Goal: Information Seeking & Learning: Learn about a topic

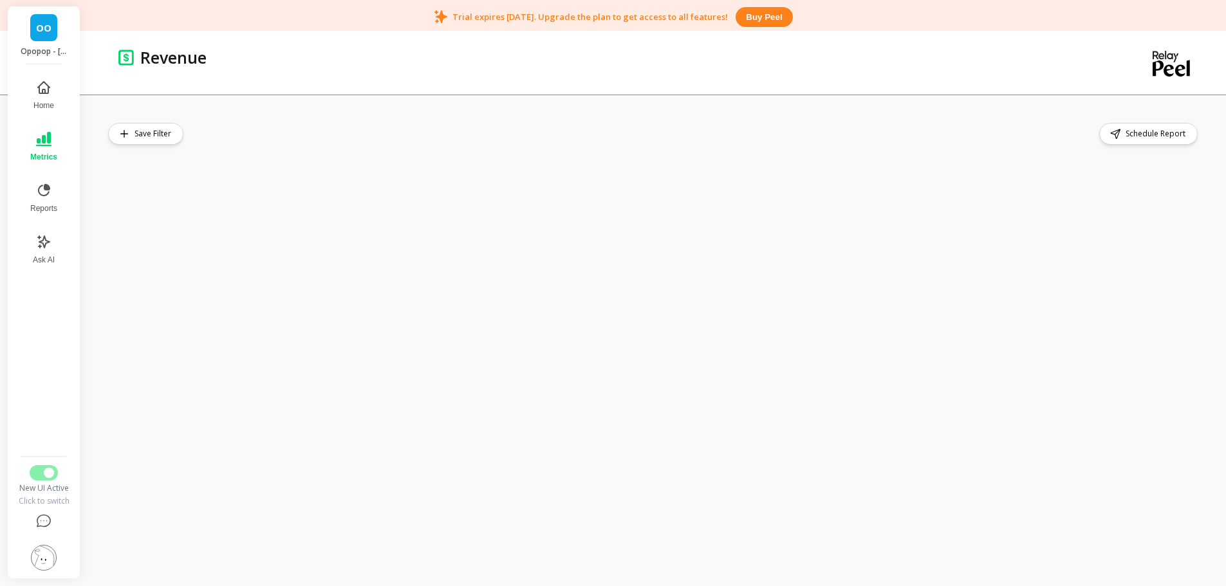
click at [40, 149] on button "Metrics" at bounding box center [44, 147] width 42 height 46
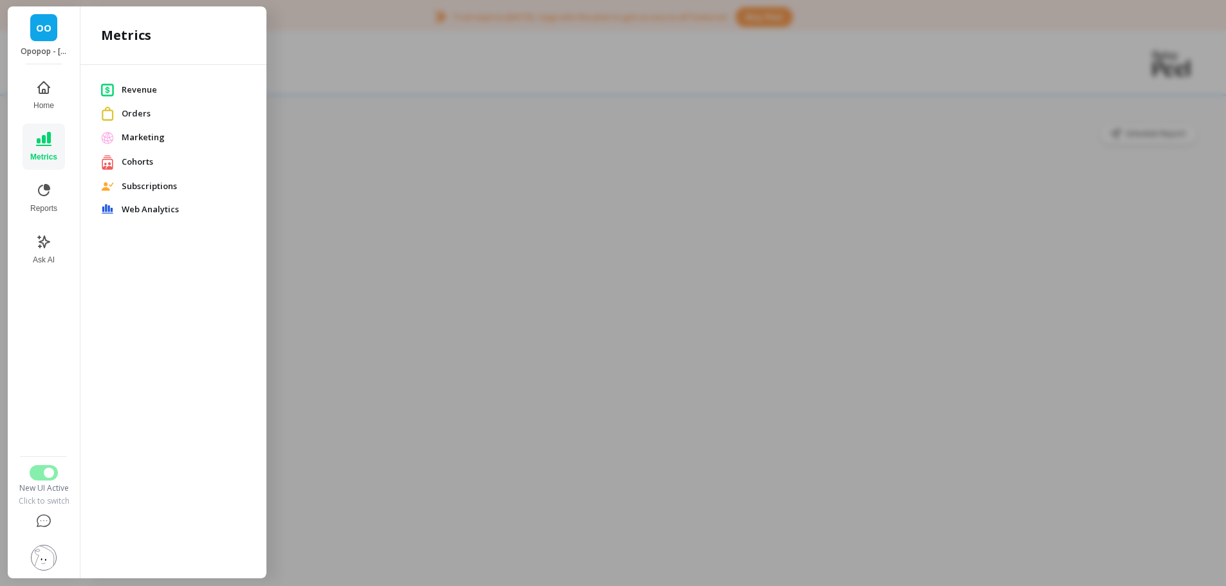
click at [140, 115] on span "Orders" at bounding box center [184, 113] width 124 height 13
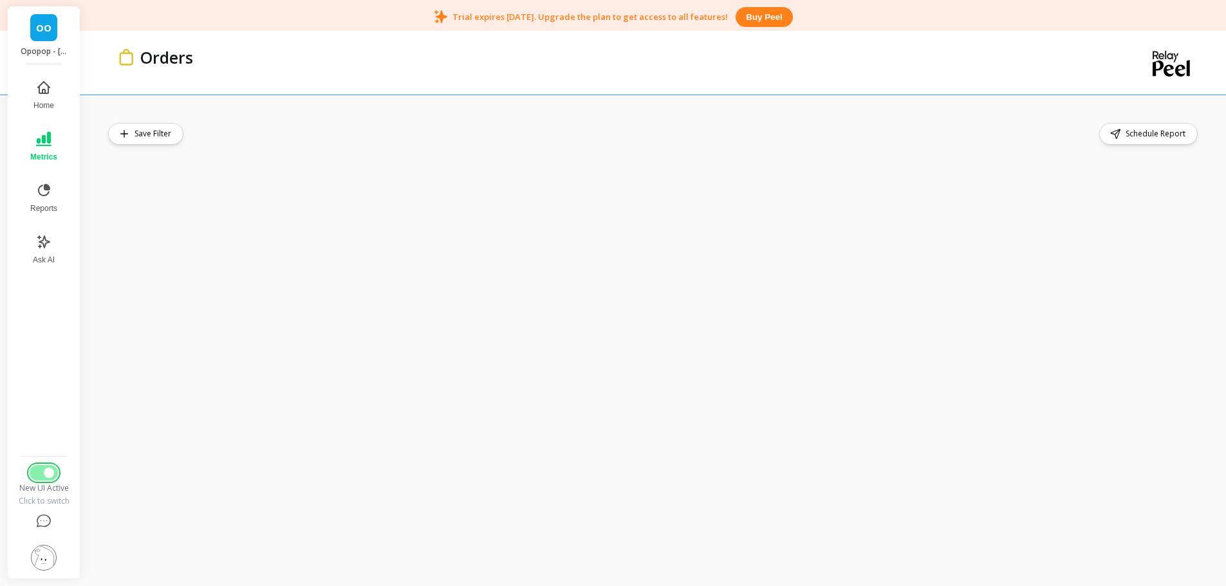
click at [48, 472] on span "Switch to Legacy UI" at bounding box center [49, 473] width 10 height 10
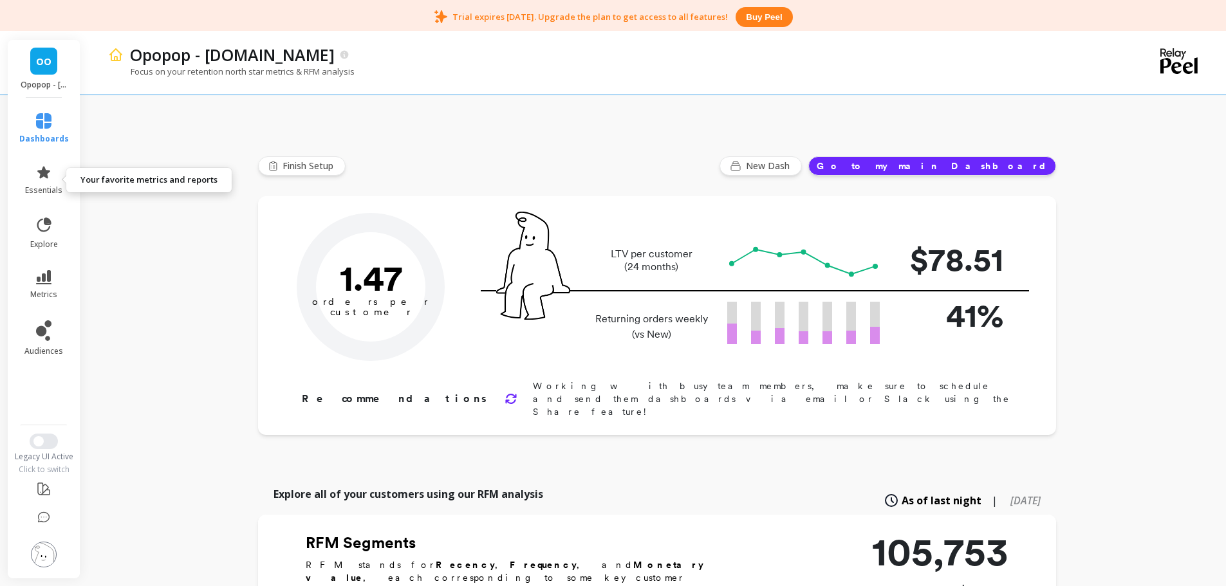
click at [44, 181] on link "essentials" at bounding box center [44, 180] width 50 height 31
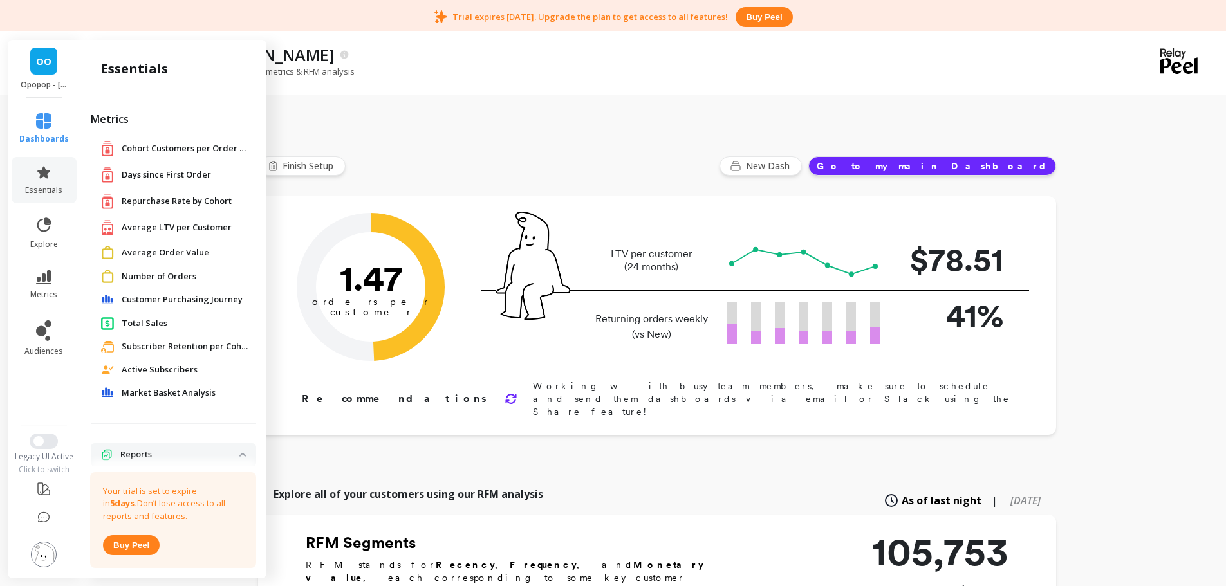
scroll to position [17, 0]
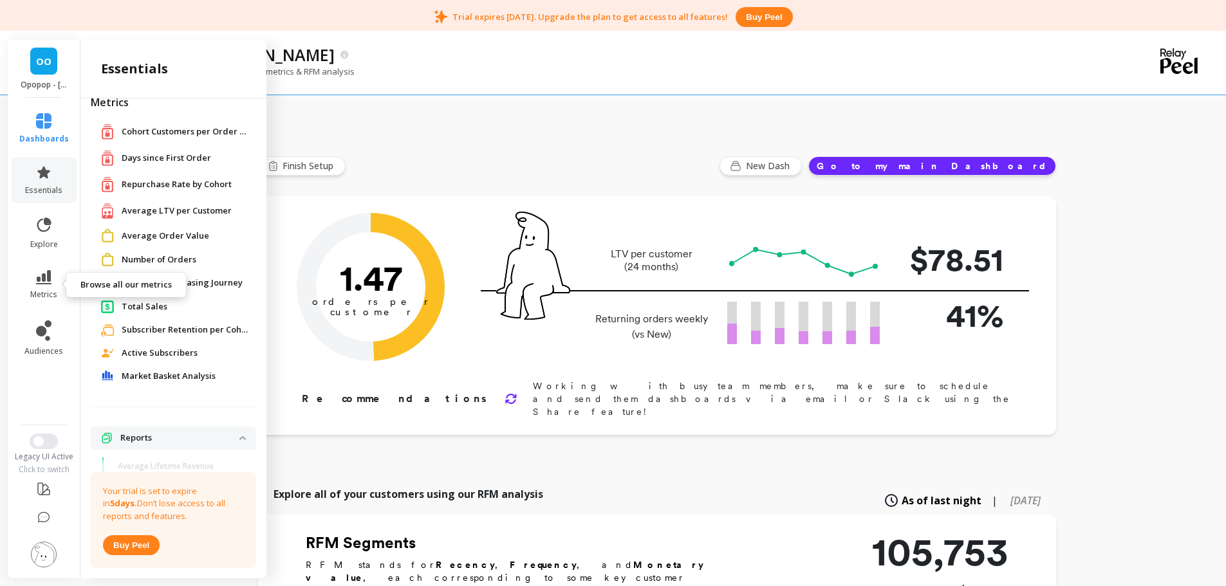
click at [43, 282] on icon at bounding box center [43, 277] width 15 height 14
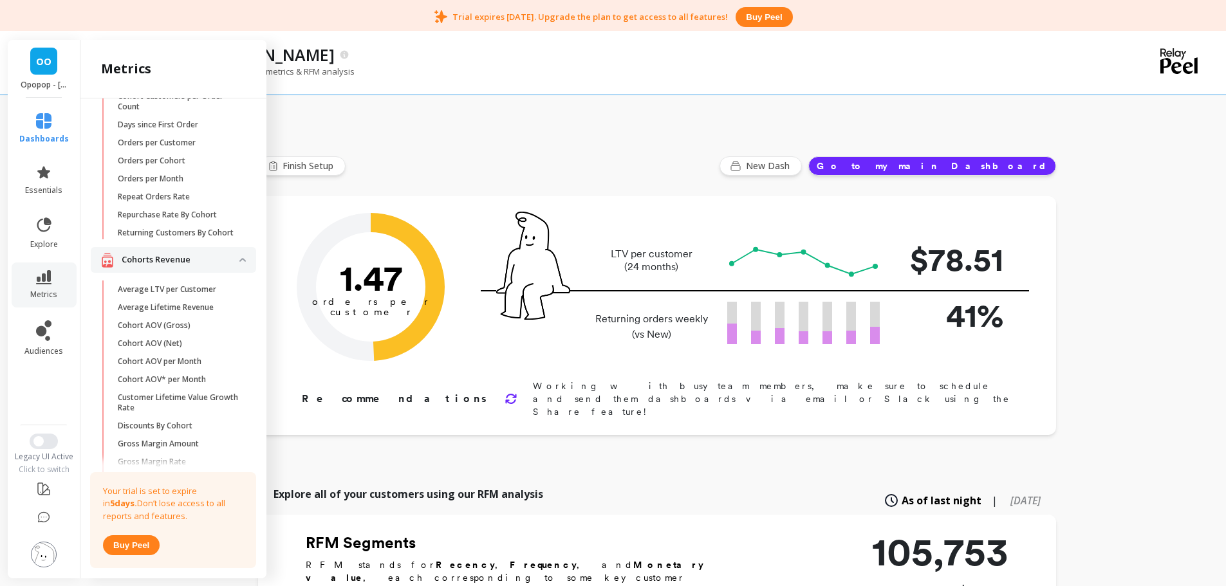
scroll to position [423, 0]
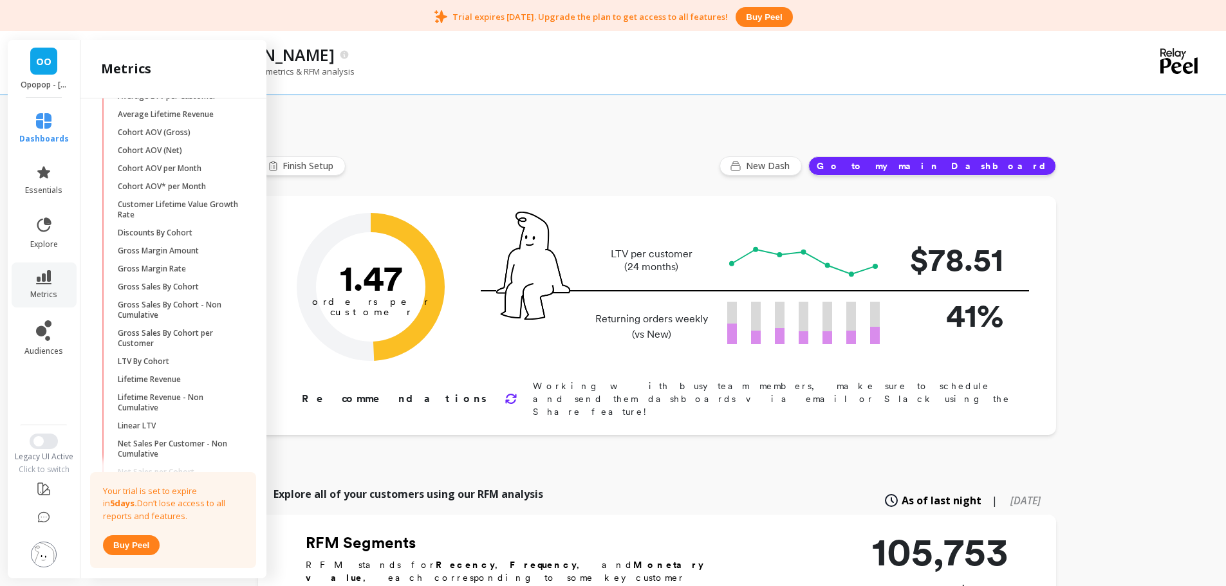
click at [170, 385] on p "Lifetime Revenue" at bounding box center [149, 379] width 63 height 10
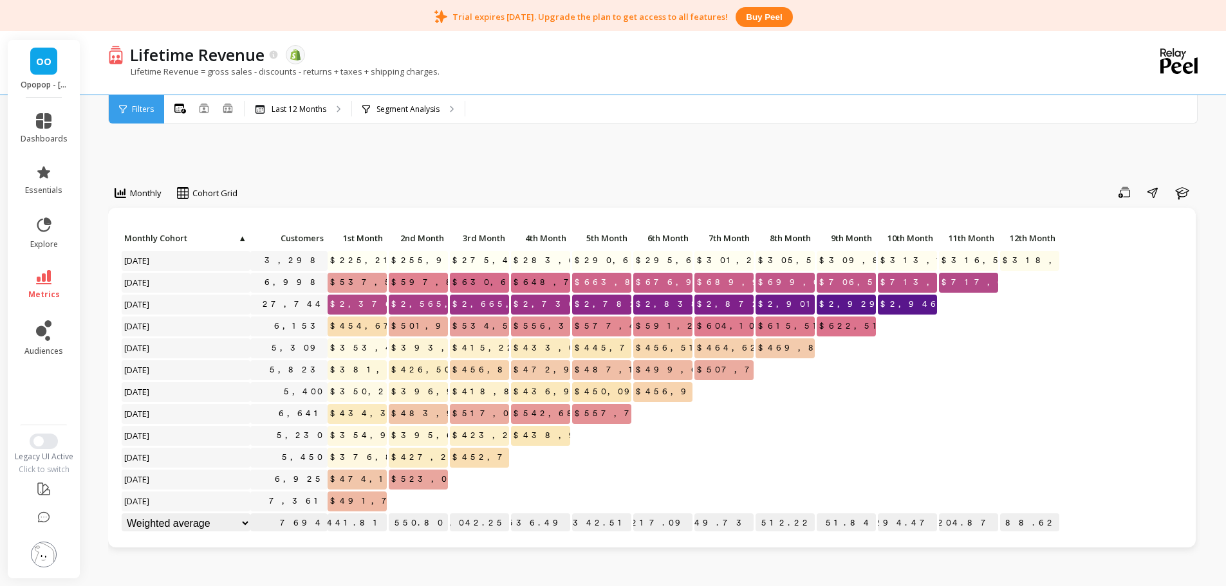
click at [43, 273] on icon at bounding box center [43, 277] width 15 height 14
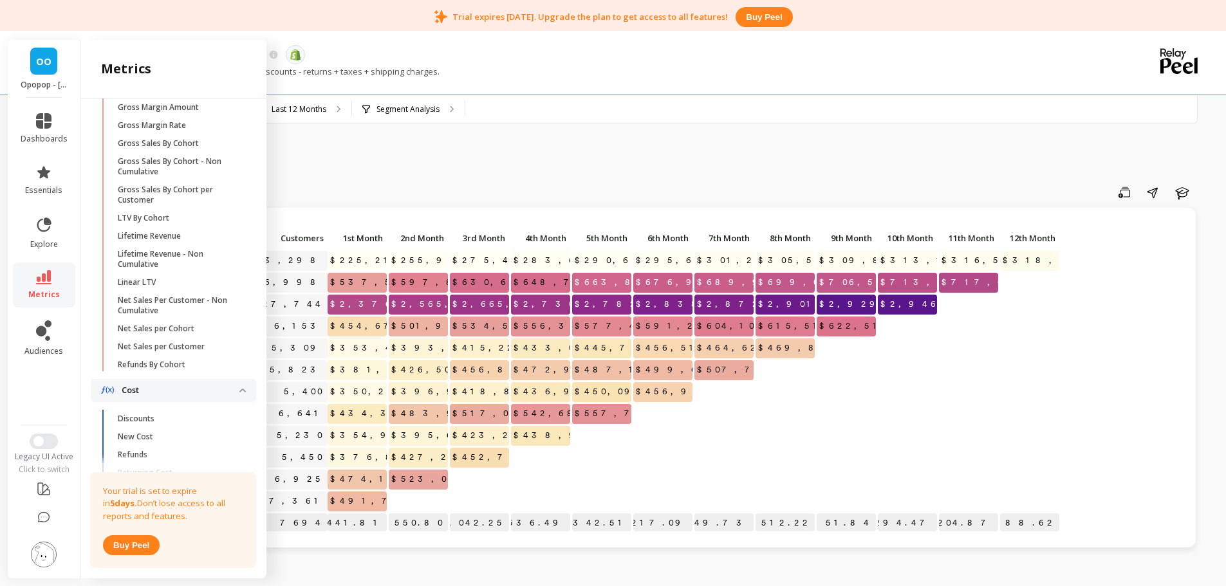
scroll to position [572, 0]
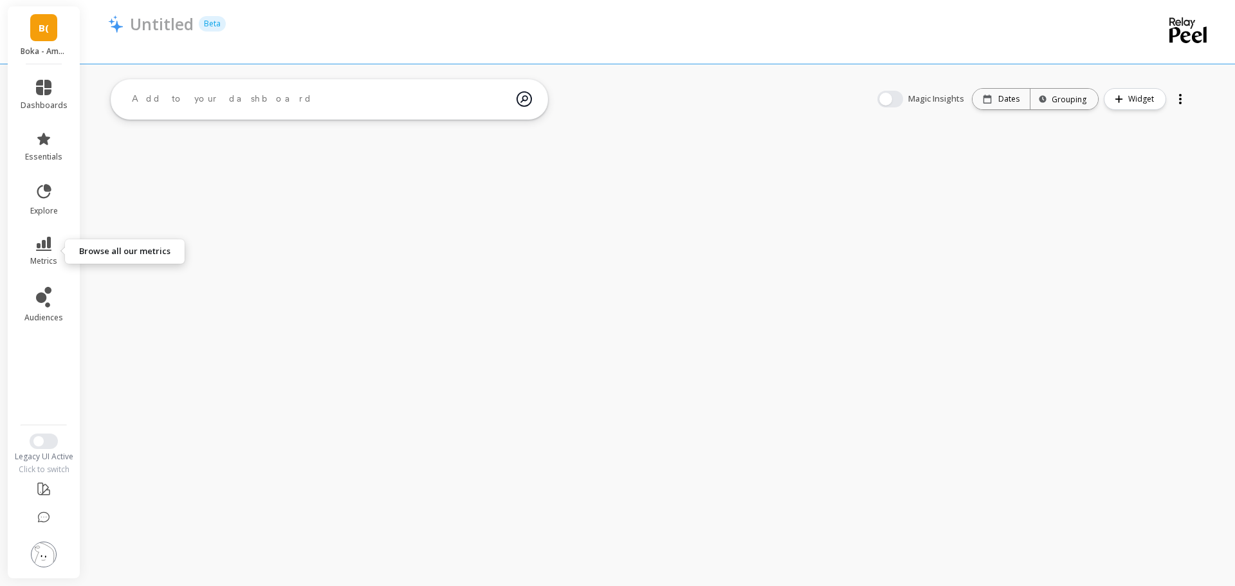
click at [45, 251] on link "metrics" at bounding box center [44, 252] width 47 height 30
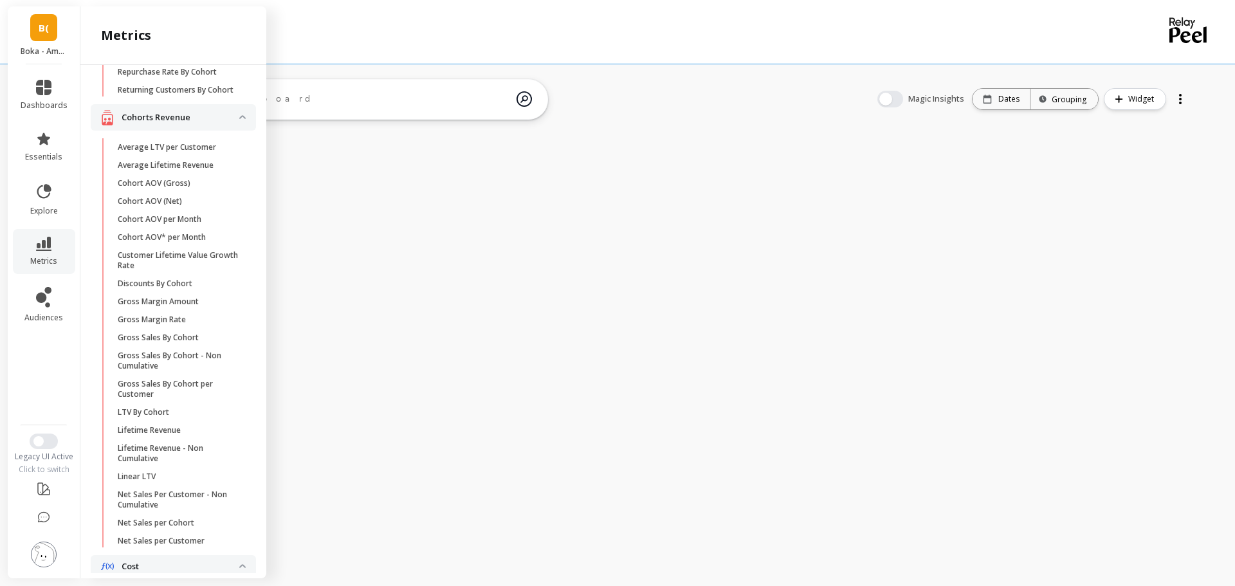
scroll to position [227, 0]
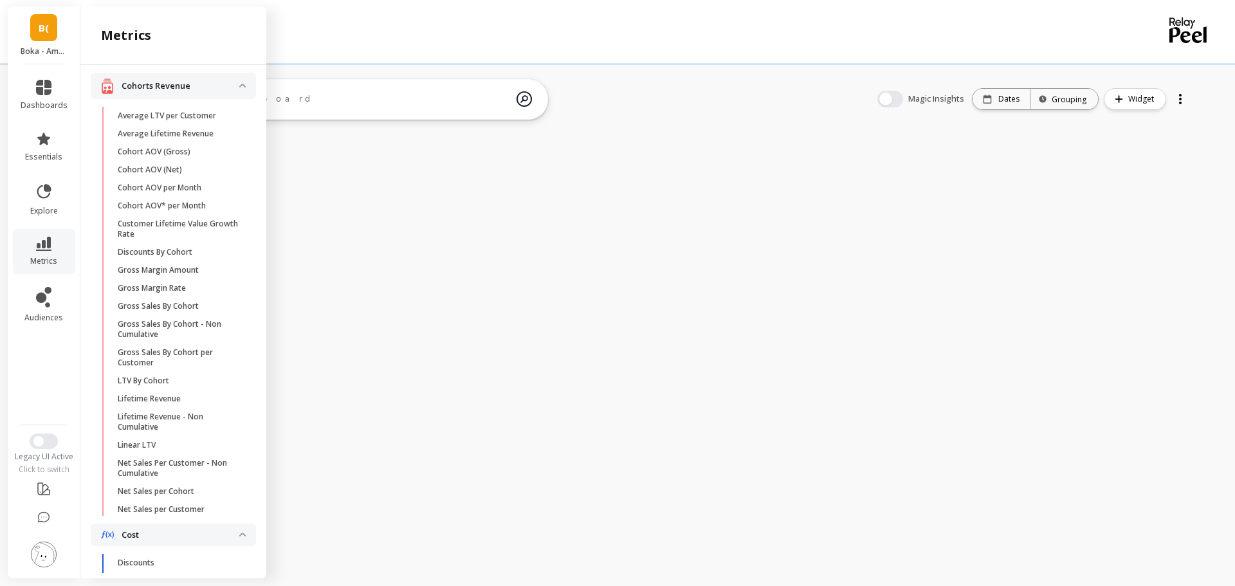
drag, startPoint x: 201, startPoint y: 130, endPoint x: 209, endPoint y: 128, distance: 8.6
click at [201, 121] on p "Average LTV per Customer" at bounding box center [167, 116] width 98 height 10
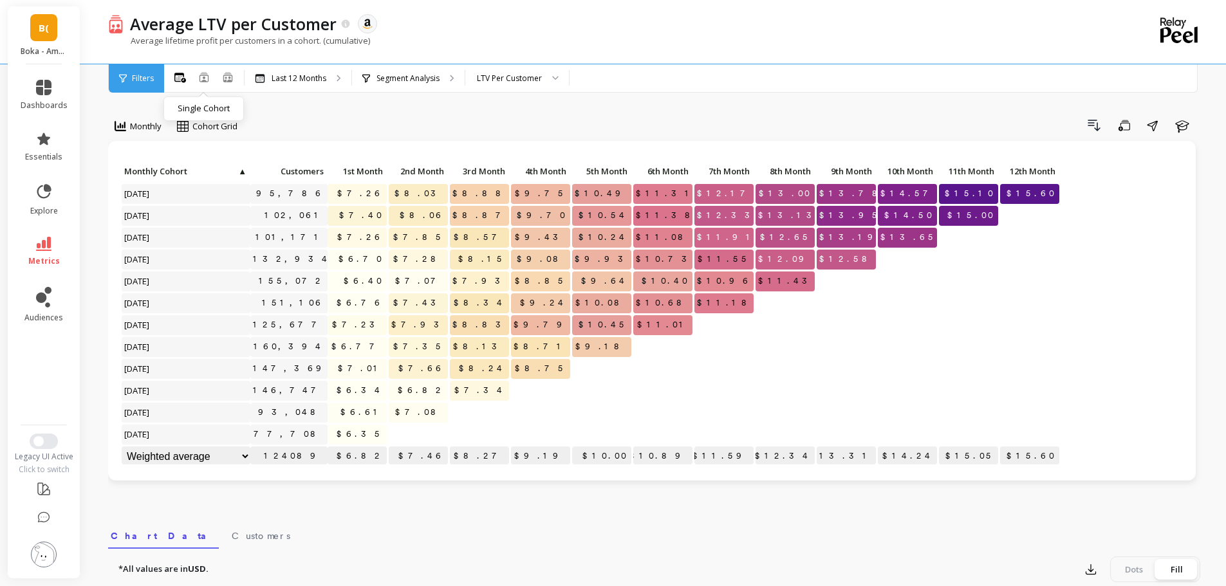
click at [200, 77] on icon at bounding box center [203, 77] width 9 height 10
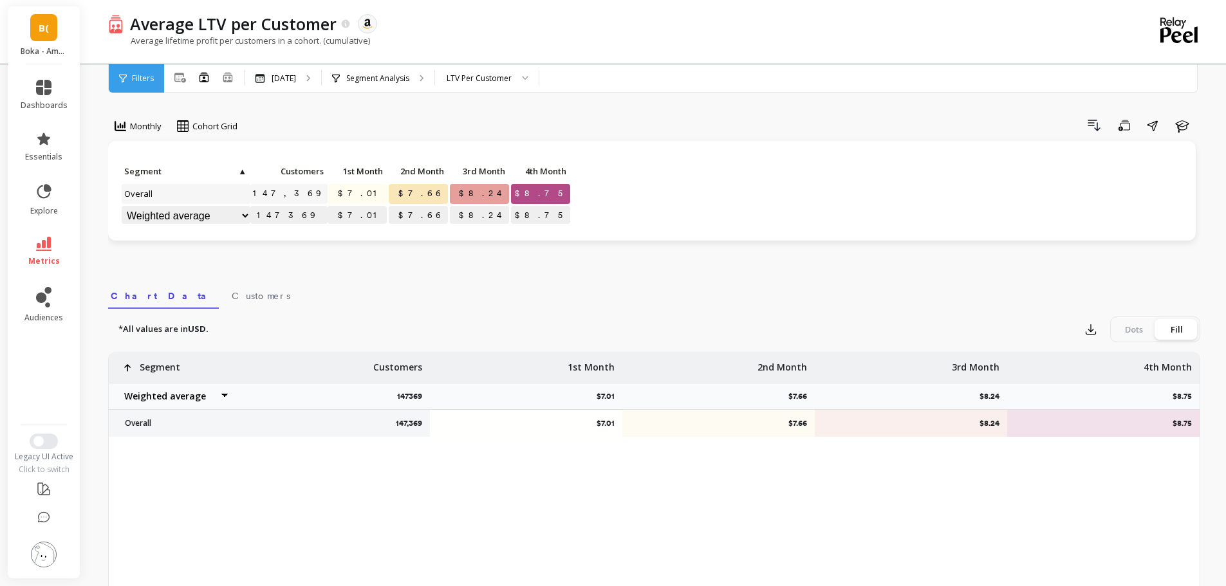
click at [233, 80] on icon at bounding box center [228, 76] width 12 height 11
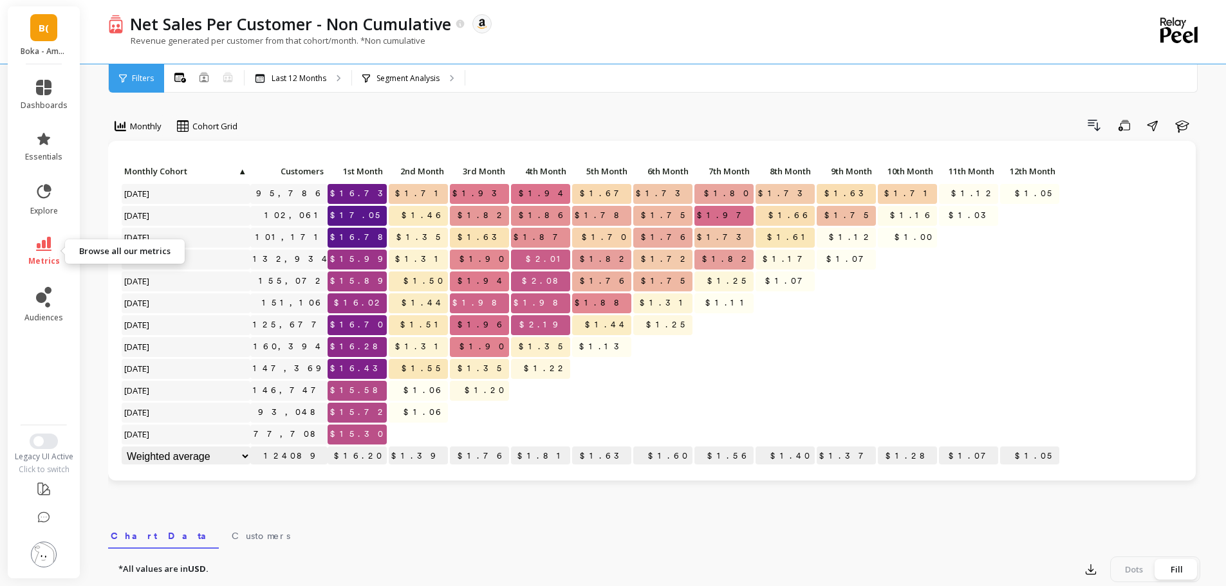
click at [28, 251] on link "metrics" at bounding box center [44, 252] width 47 height 30
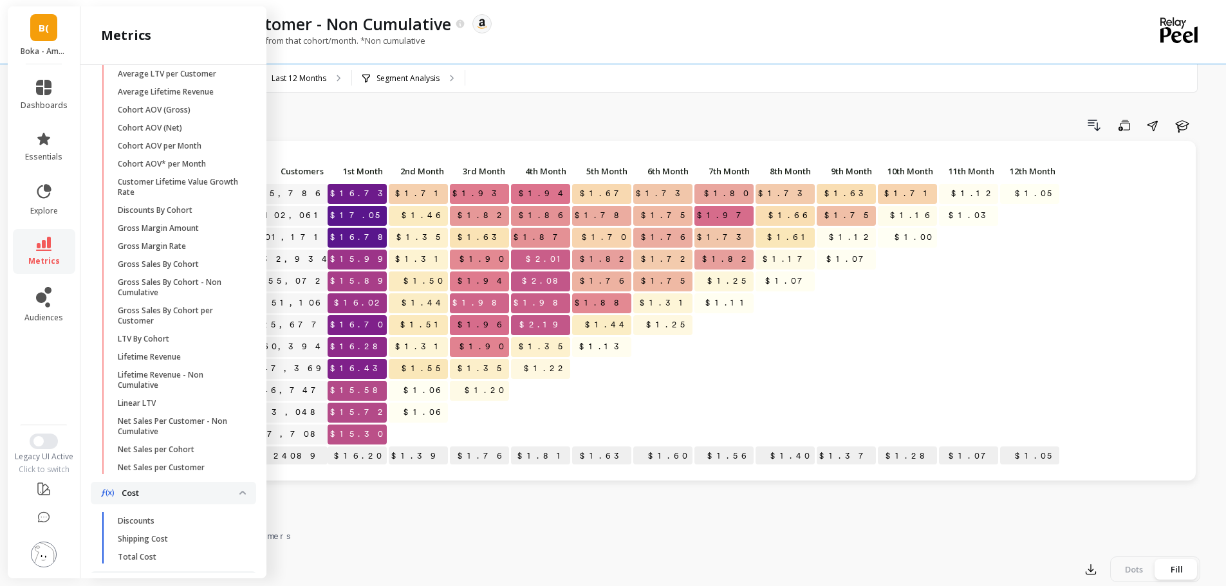
scroll to position [291, 0]
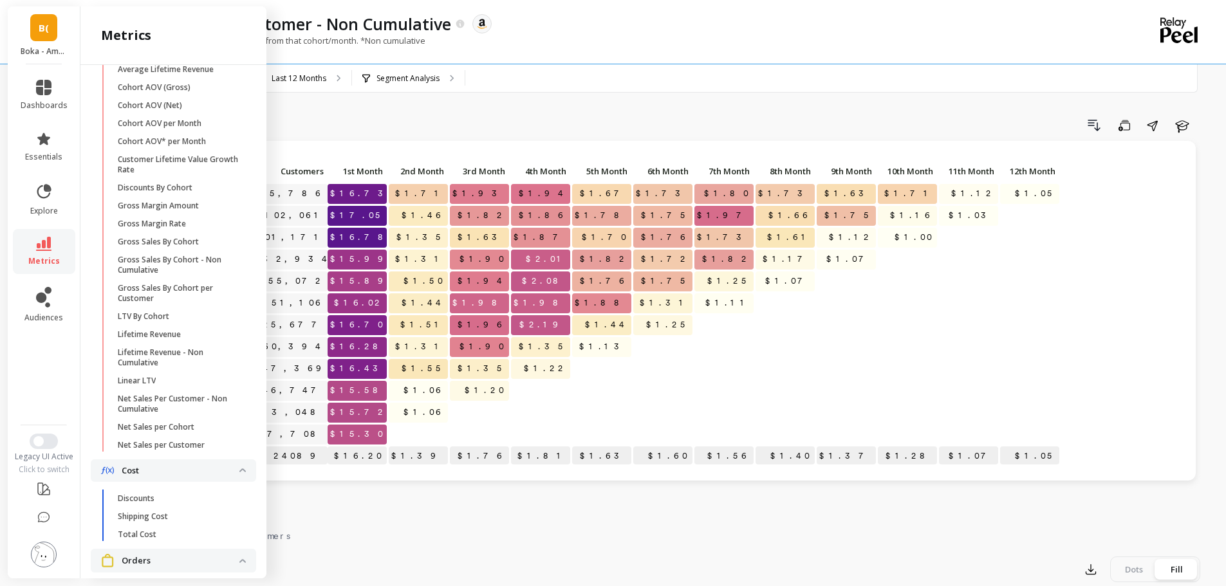
click at [182, 432] on p "Net Sales per Cohort" at bounding box center [156, 427] width 77 height 10
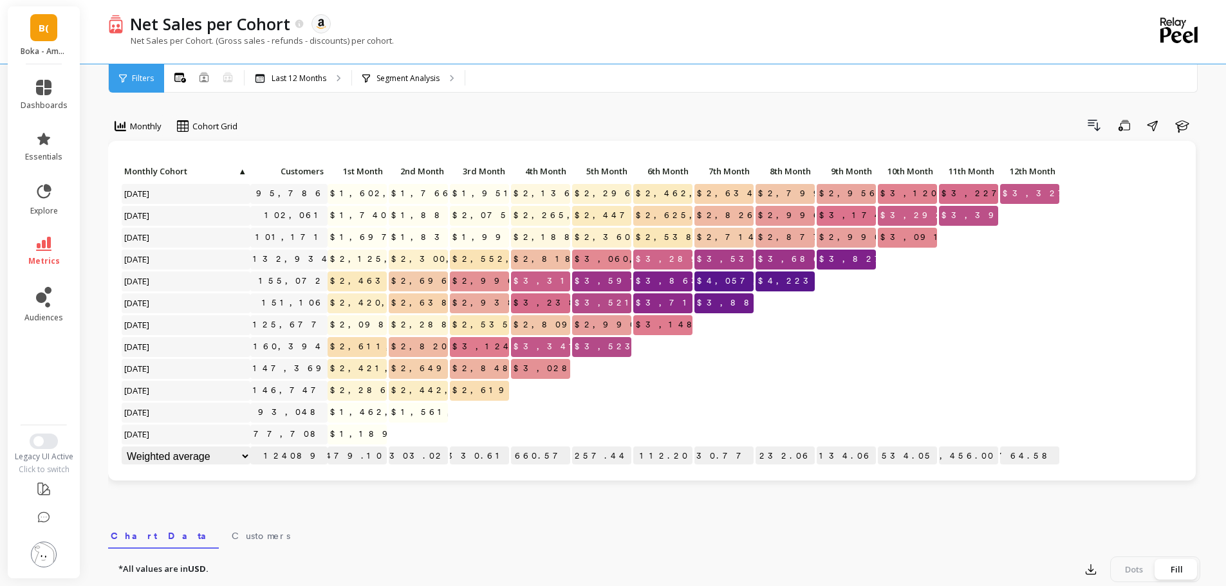
click at [376, 117] on div "Drill Down Save Share Learn" at bounding box center [722, 125] width 953 height 21
click at [45, 240] on icon at bounding box center [43, 244] width 15 height 14
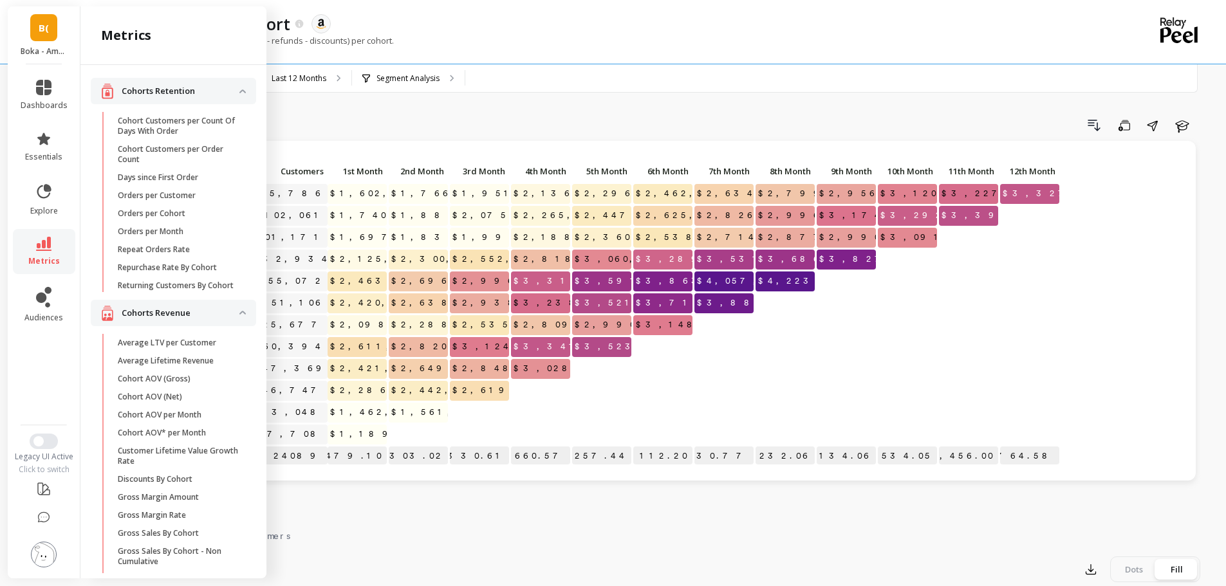
scroll to position [291, 0]
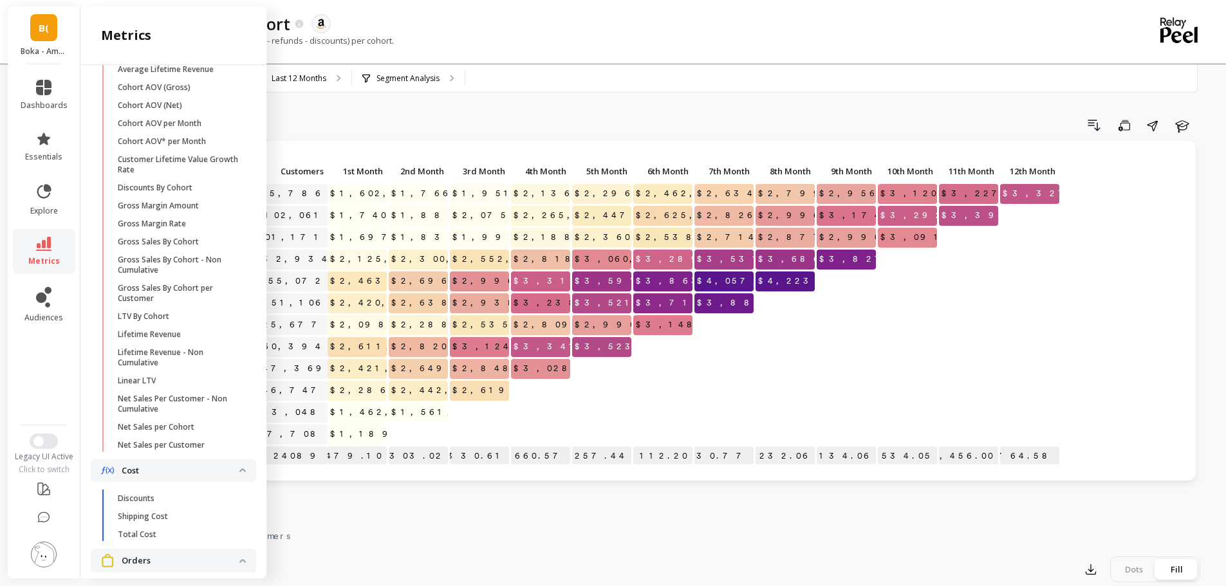
click at [193, 413] on p "Net Sales Per Customer - Non Cumulative" at bounding box center [179, 404] width 123 height 21
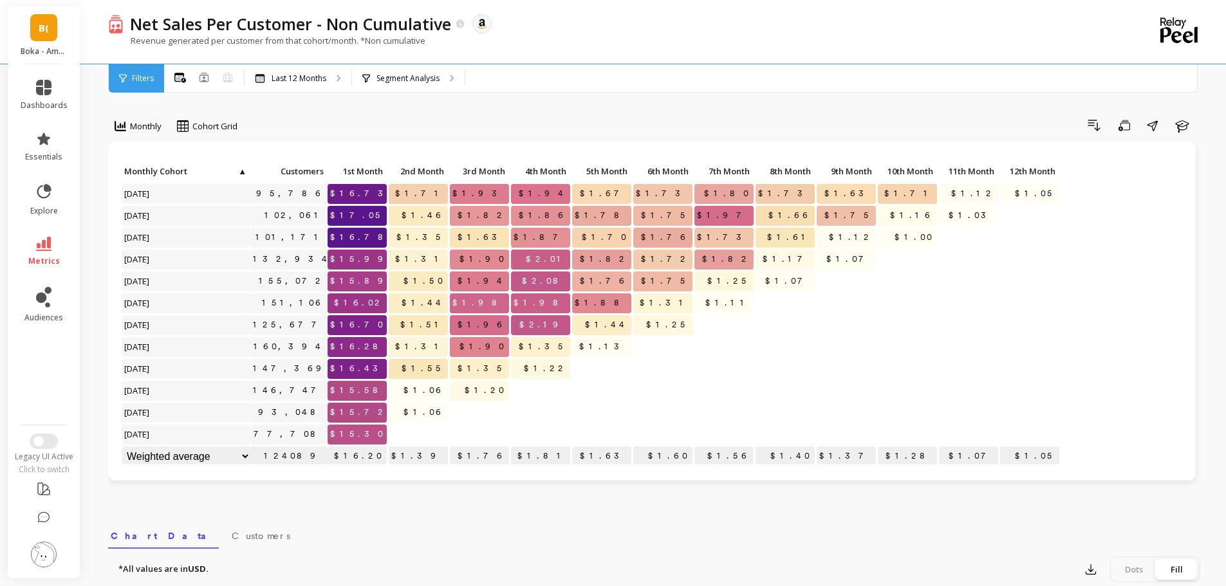
click at [393, 113] on div "Monthly Cohort Grid Drill Down Save Share Learn Click to create an audience 95,…" at bounding box center [654, 542] width 1092 height 982
click at [51, 252] on link "metrics" at bounding box center [44, 252] width 47 height 30
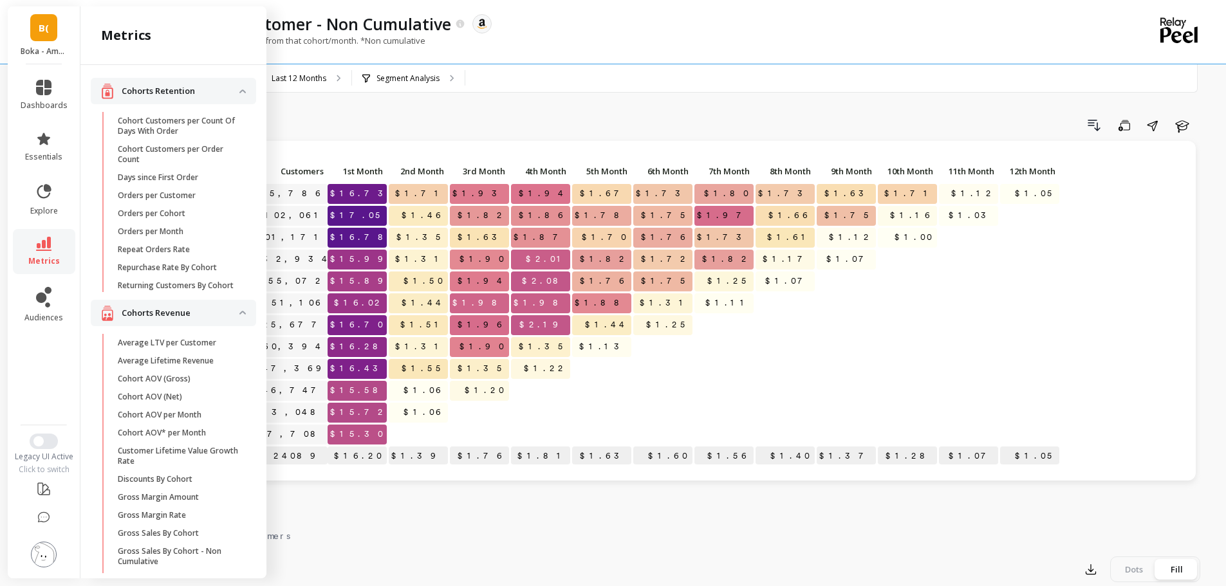
scroll to position [291, 0]
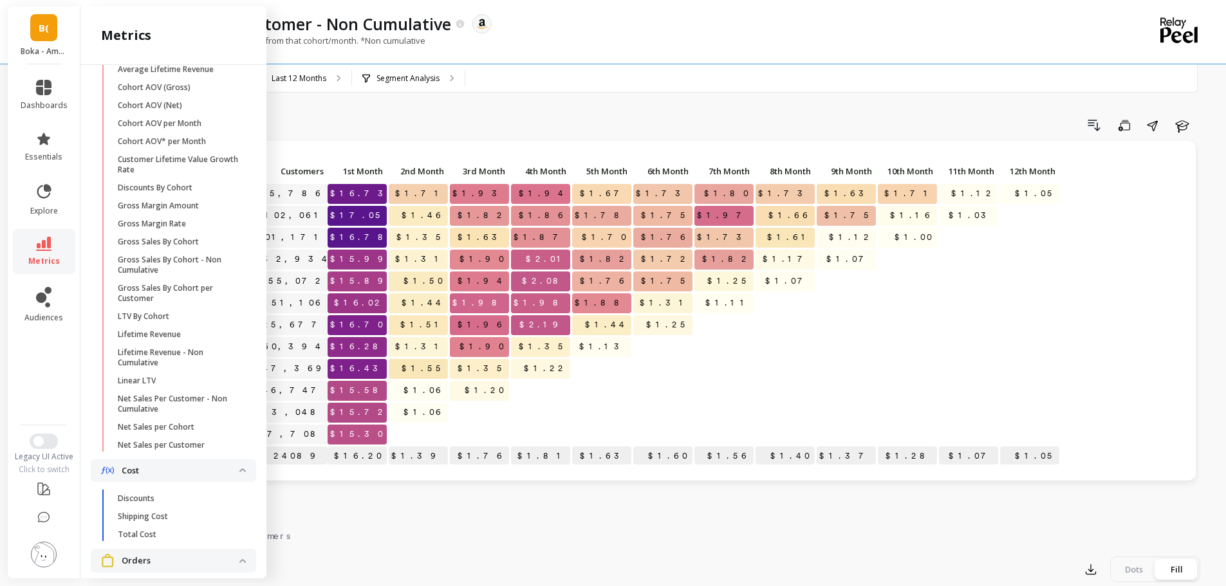
click at [158, 432] on p "Net Sales per Cohort" at bounding box center [156, 427] width 77 height 10
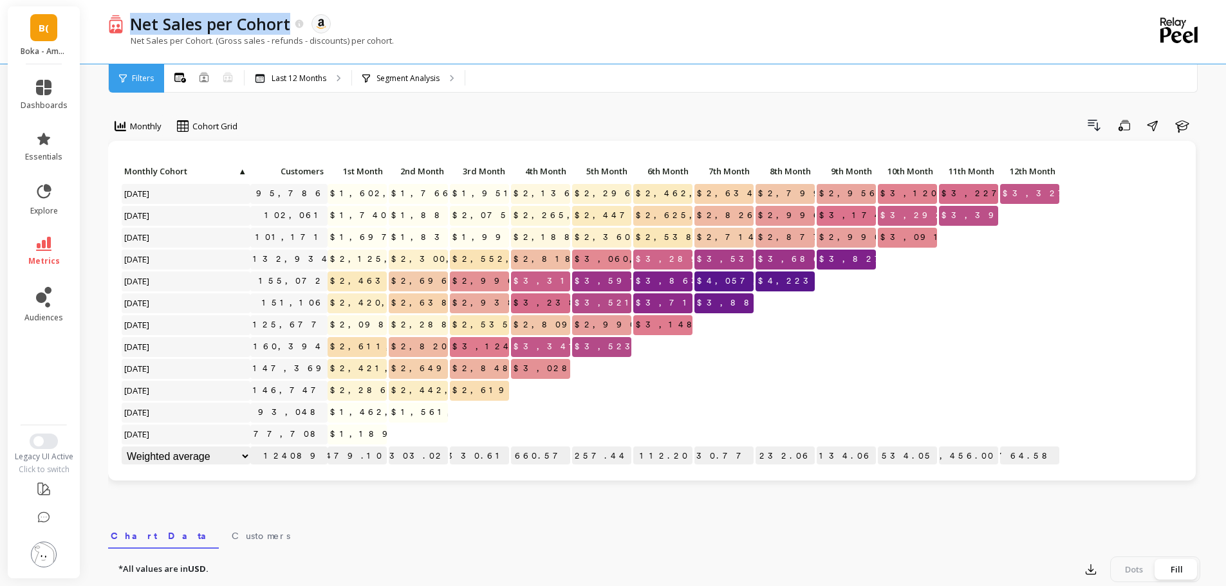
copy p "Net Sales per Cohort"
drag, startPoint x: 133, startPoint y: 30, endPoint x: 602, endPoint y: 41, distance: 469.1
click at [289, 28] on p "Net Sales per Cohort" at bounding box center [210, 24] width 160 height 22
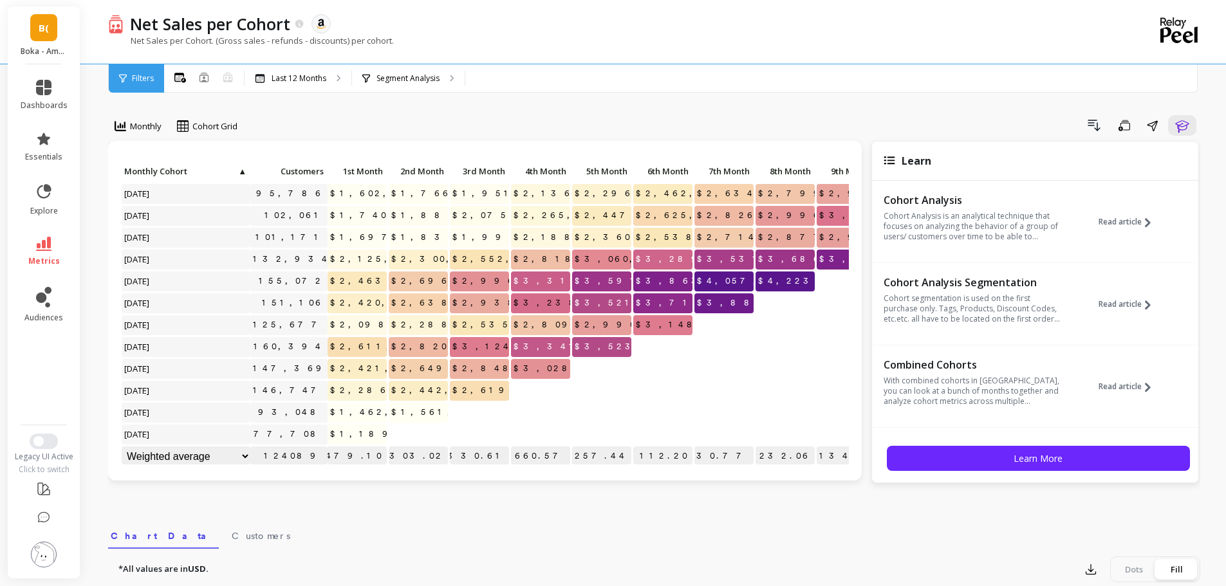
click at [945, 73] on div "All Months Single Cohort Combined Cohorts - Not supported Last 12 Months Segmen…" at bounding box center [708, 78] width 1088 height 28
copy p "Net Sales per Cohort. (Gross sales - refunds - discounts) per cohort."
drag, startPoint x: 407, startPoint y: 48, endPoint x: 132, endPoint y: 46, distance: 274.7
click at [132, 46] on div "Net Sales per Cohort. (Gross sales - refunds - discounts) per cohort." at bounding box center [601, 47] width 986 height 24
click at [1186, 128] on icon "button" at bounding box center [1181, 125] width 15 height 15
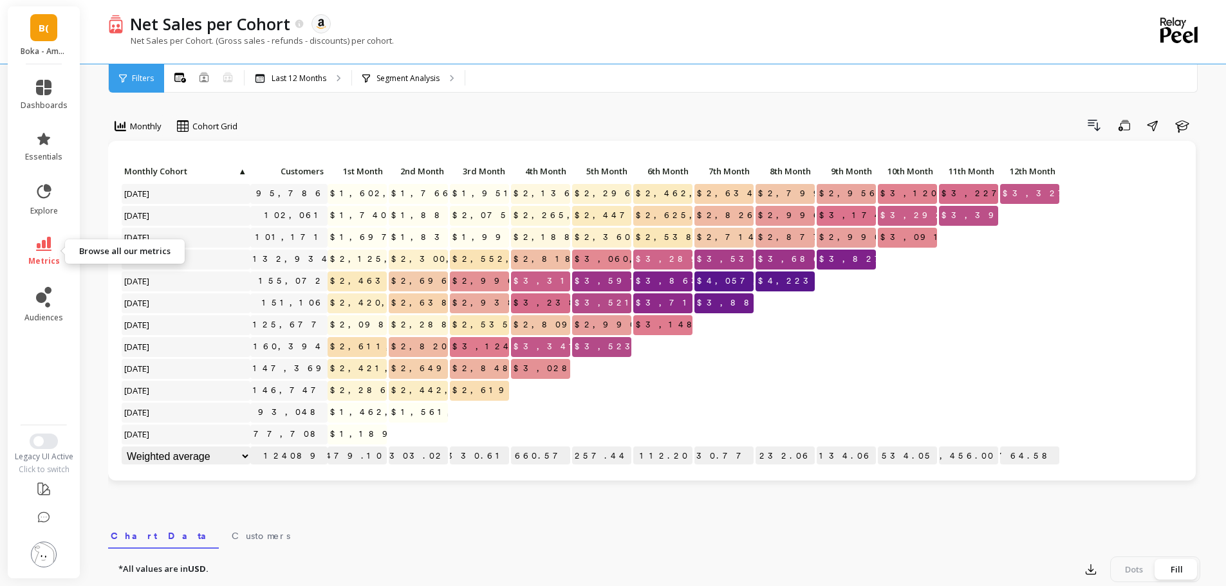
click at [57, 244] on link "metrics" at bounding box center [44, 252] width 47 height 30
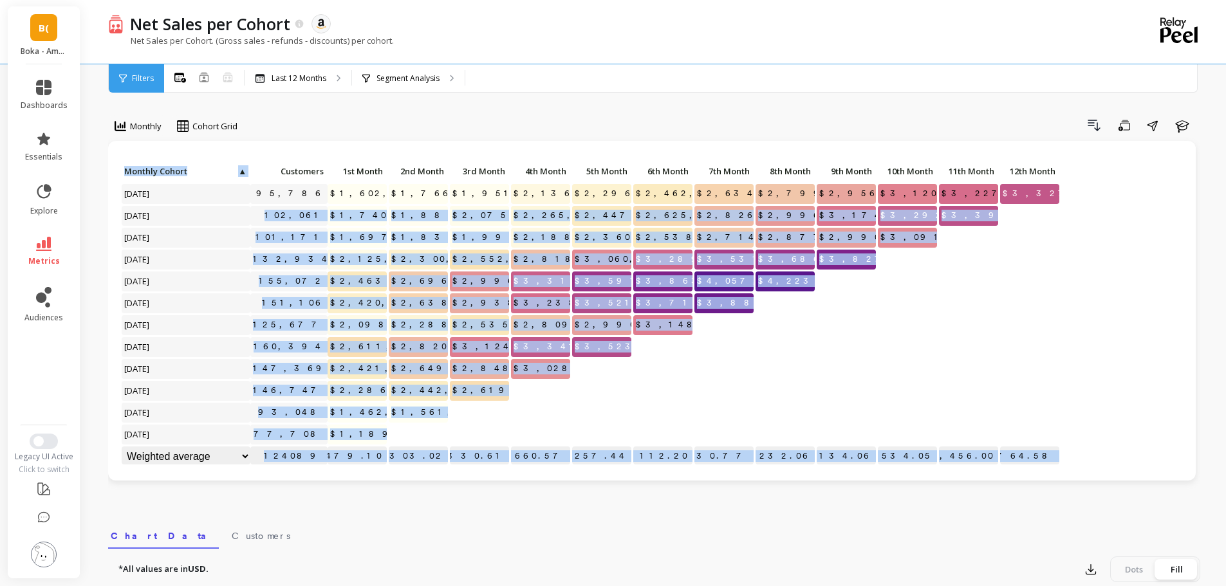
drag, startPoint x: 268, startPoint y: 216, endPoint x: 262, endPoint y: 152, distance: 64.6
click at [261, 156] on div "Click to create an audience 95,786 $1,602,408.09 $1,766,441.09 $1,951,109.06 $2…" at bounding box center [651, 311] width 1087 height 340
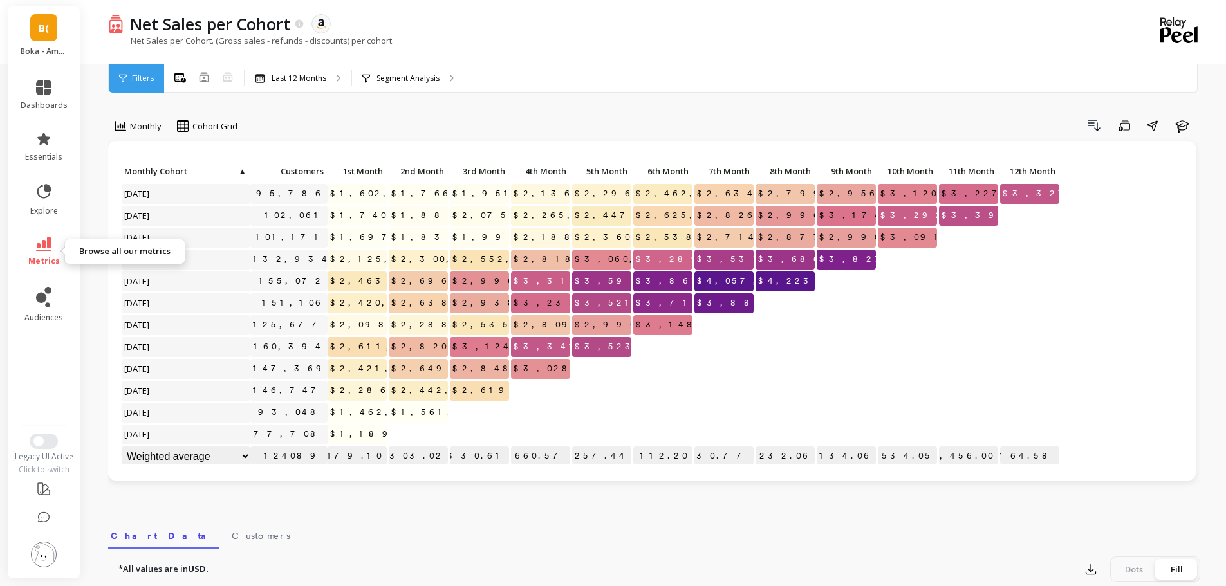
click at [30, 248] on link "metrics" at bounding box center [44, 252] width 47 height 30
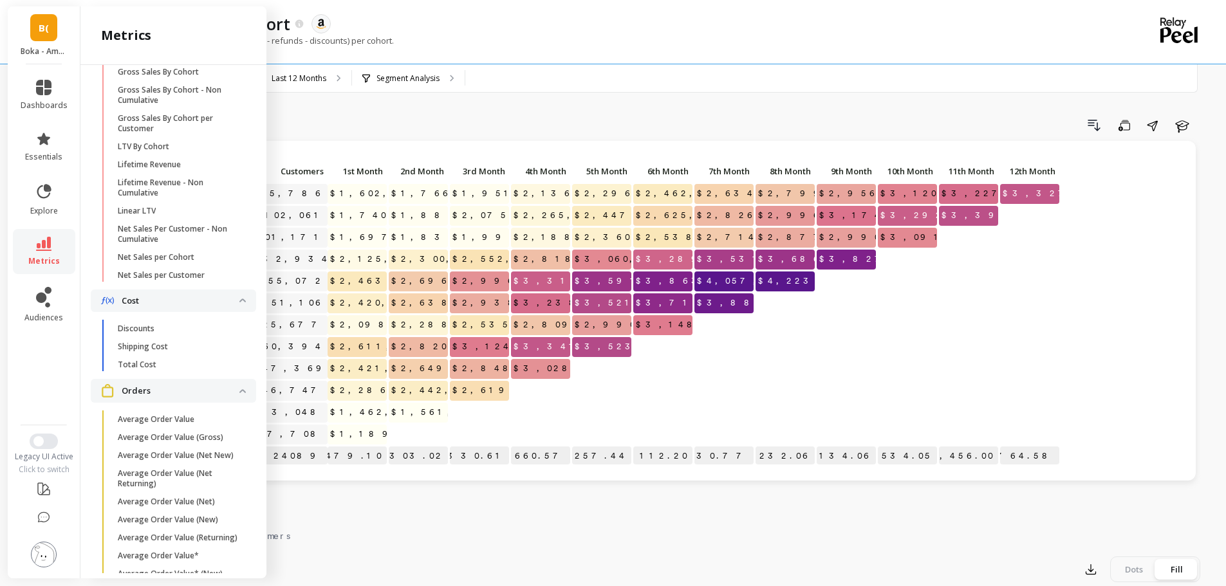
scroll to position [306, 0]
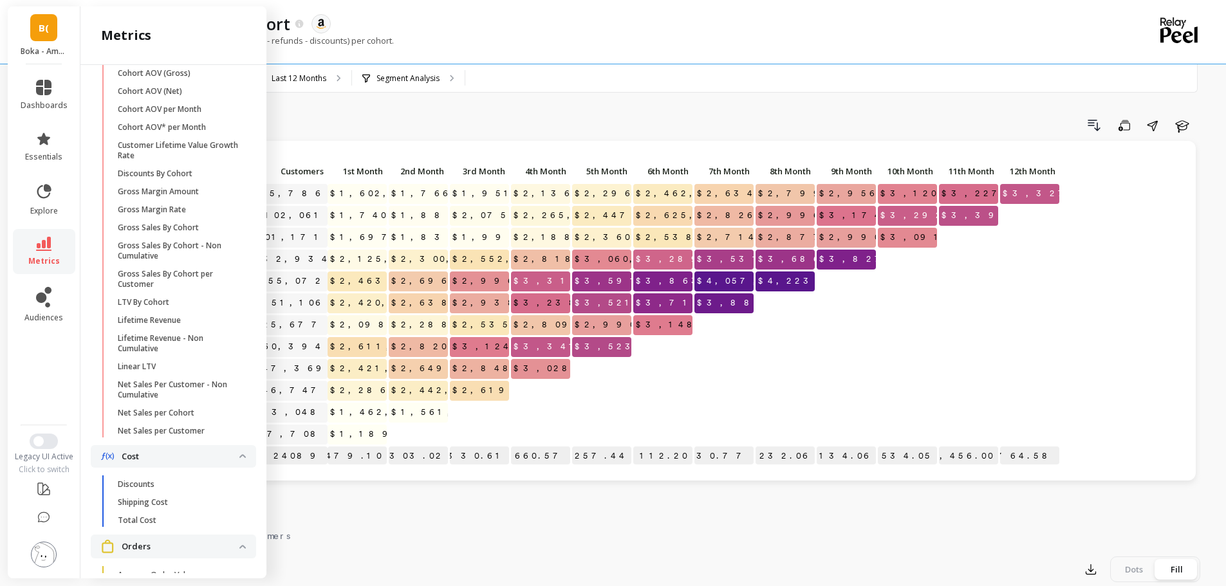
click at [583, 111] on div "Monthly Cohort Grid Drill Down Save Share Learn Click to create an audience 95,…" at bounding box center [654, 542] width 1092 height 982
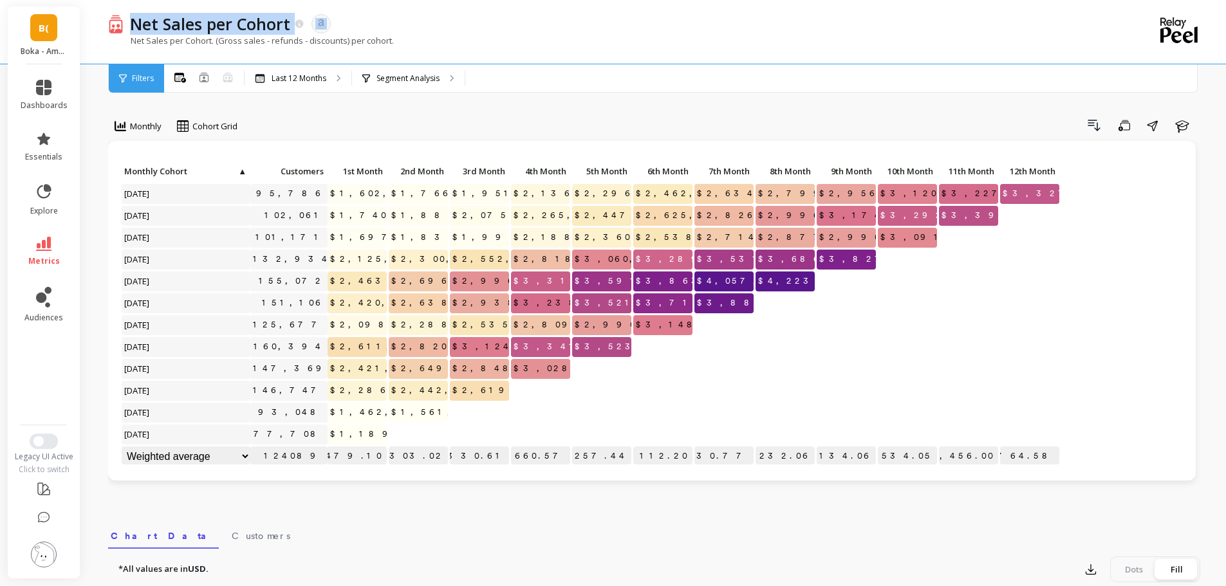
copy div "Net Sales per Cohort"
drag, startPoint x: 294, startPoint y: 32, endPoint x: 136, endPoint y: 24, distance: 158.5
click at [136, 24] on div "Net Sales per Cohort" at bounding box center [214, 24] width 181 height 22
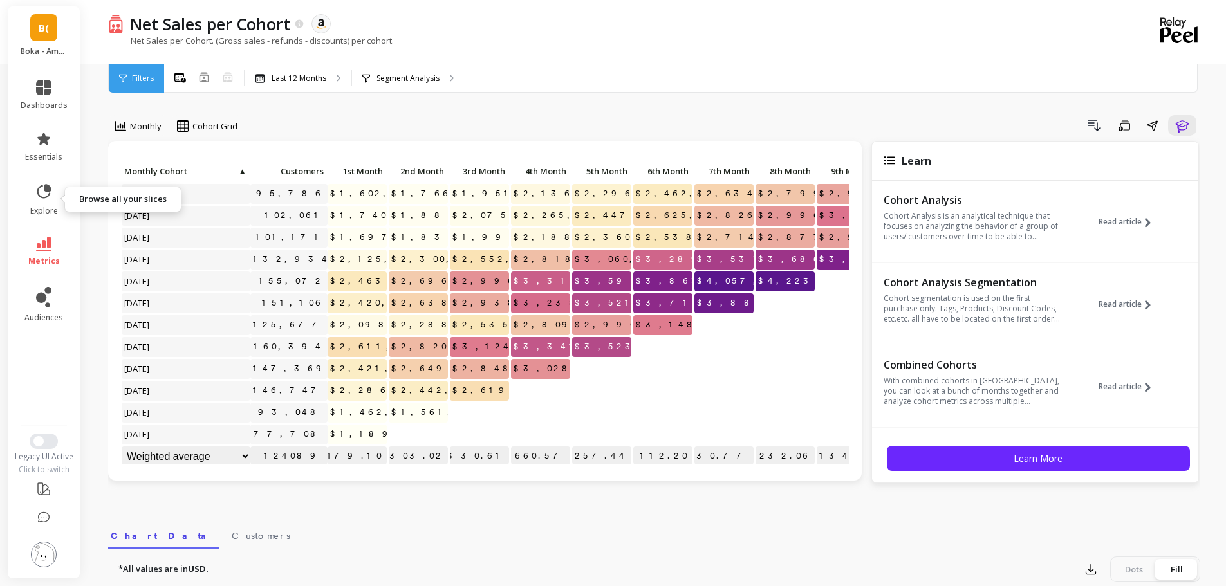
click at [50, 186] on icon at bounding box center [44, 191] width 14 height 14
